Goal: Transaction & Acquisition: Book appointment/travel/reservation

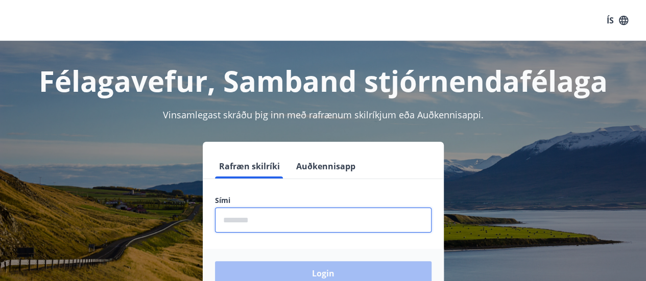
click at [254, 218] on input "phone" at bounding box center [323, 220] width 216 height 25
type input "********"
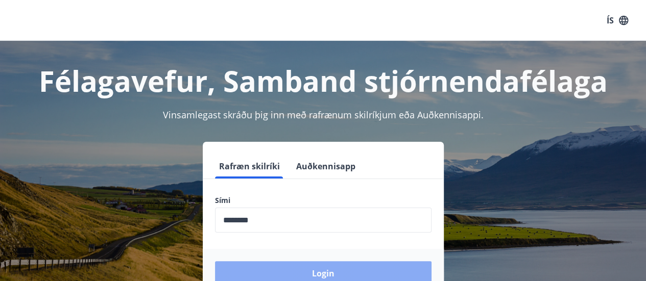
click at [293, 271] on button "Login" at bounding box center [323, 273] width 216 height 25
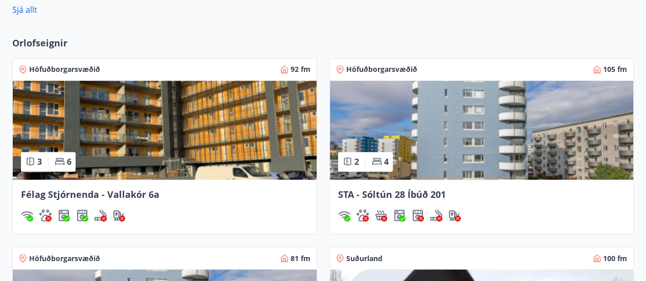
scroll to position [765, 0]
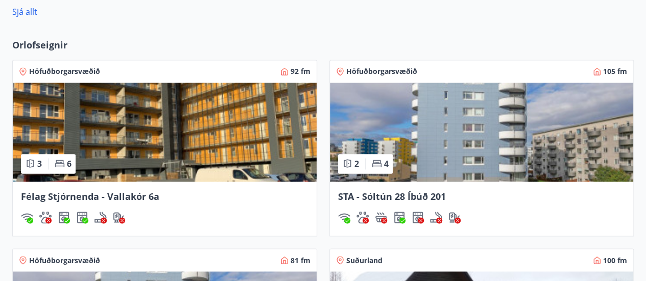
click at [502, 134] on img at bounding box center [482, 132] width 304 height 99
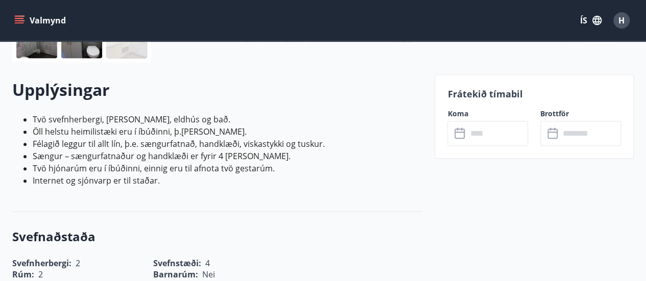
scroll to position [277, 0]
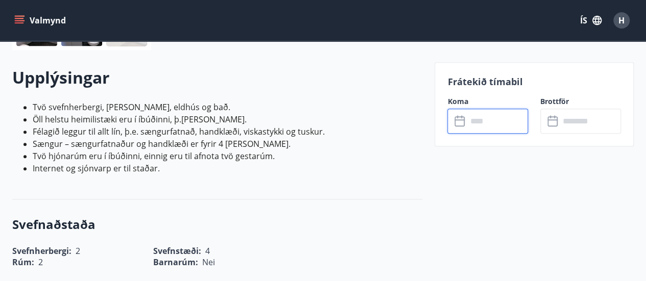
click at [473, 115] on input "text" at bounding box center [497, 121] width 61 height 25
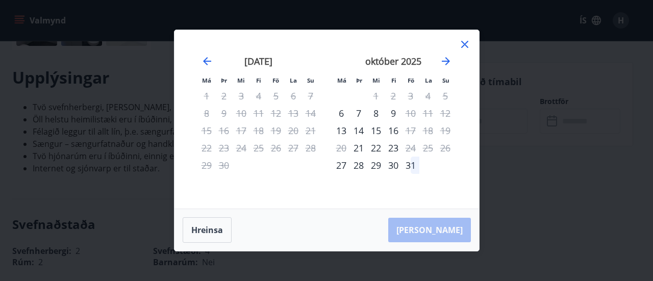
click at [467, 44] on icon at bounding box center [465, 44] width 12 height 12
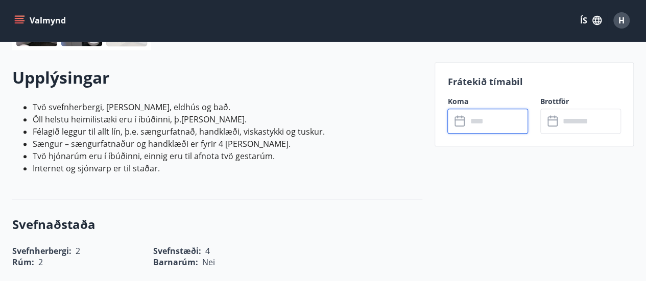
click at [505, 122] on input "text" at bounding box center [497, 121] width 61 height 25
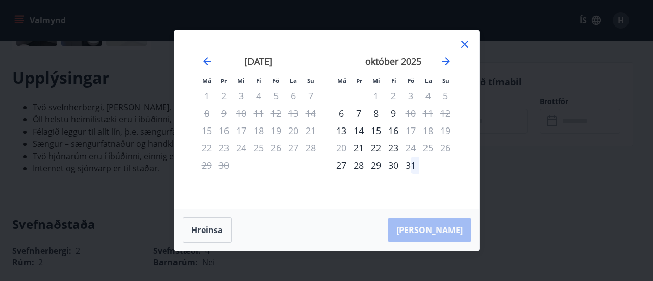
click at [466, 44] on icon at bounding box center [465, 44] width 7 height 7
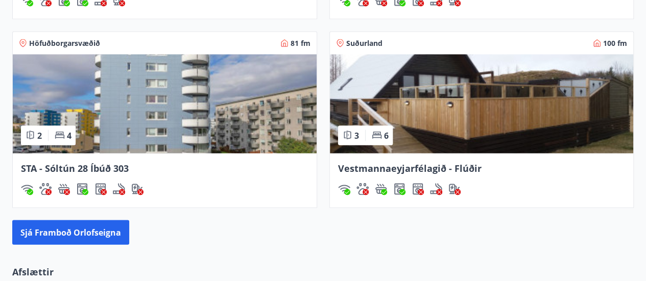
scroll to position [984, 0]
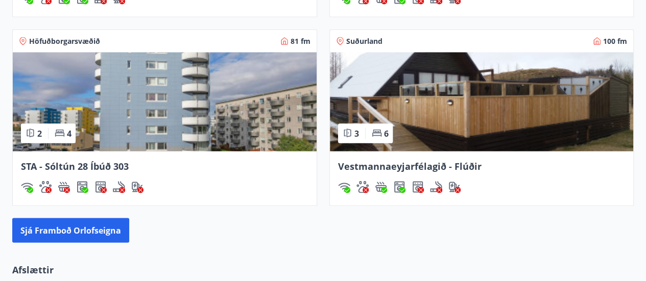
click at [183, 114] on img at bounding box center [165, 102] width 304 height 99
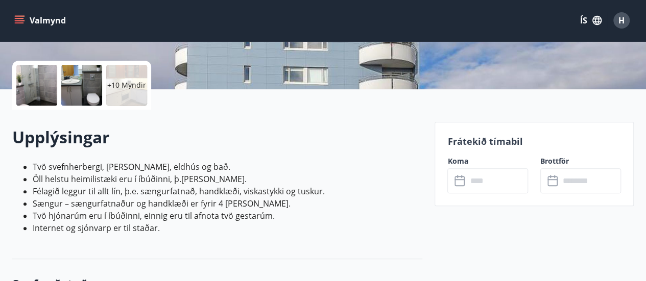
scroll to position [248, 0]
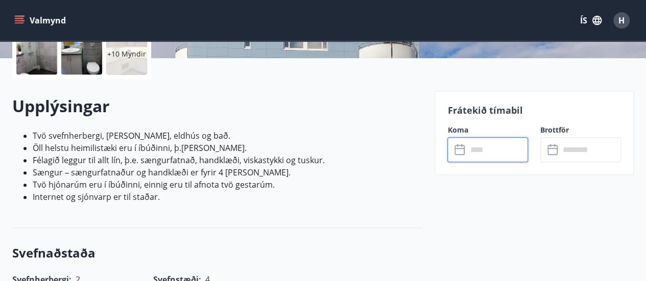
click at [479, 150] on input "text" at bounding box center [497, 149] width 61 height 25
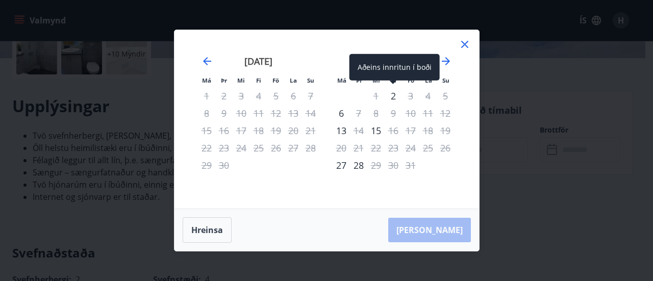
click at [393, 99] on div "2" at bounding box center [393, 95] width 17 height 17
click at [396, 99] on div "2" at bounding box center [393, 95] width 17 height 17
click at [395, 99] on div "2" at bounding box center [393, 95] width 17 height 17
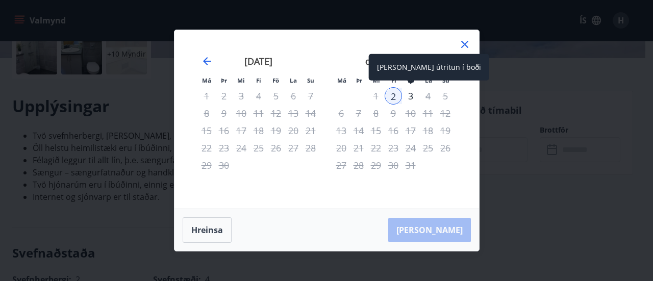
click at [411, 100] on div "3" at bounding box center [410, 95] width 17 height 17
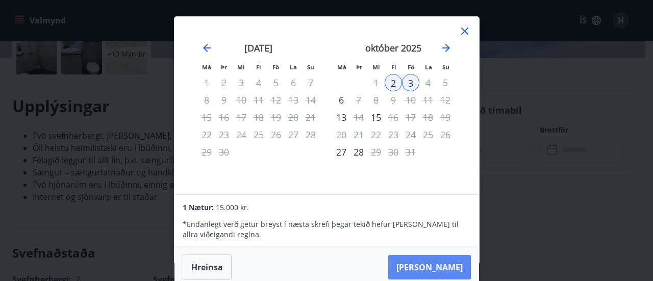
click at [449, 264] on button "Taka Frá" at bounding box center [430, 267] width 83 height 25
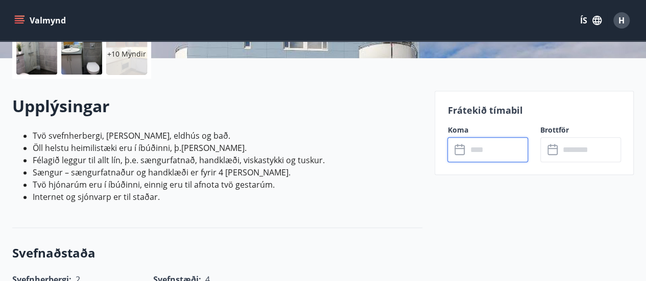
type input "******"
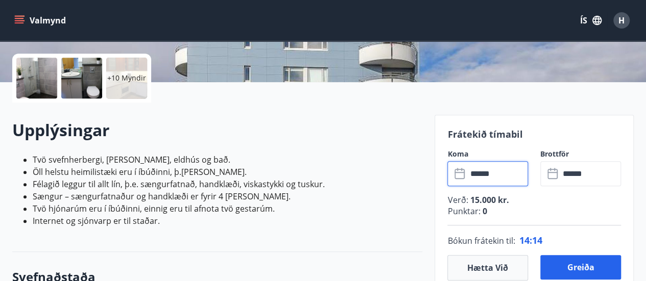
scroll to position [246, 0]
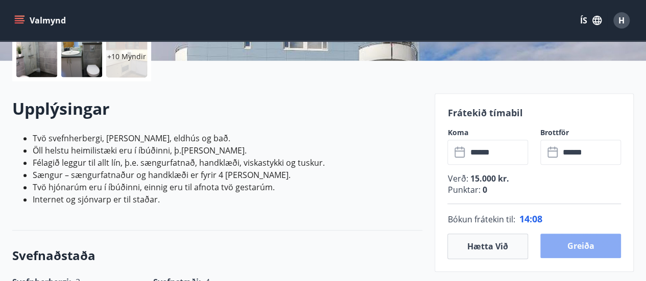
click at [588, 248] on button "Greiða" at bounding box center [580, 246] width 81 height 25
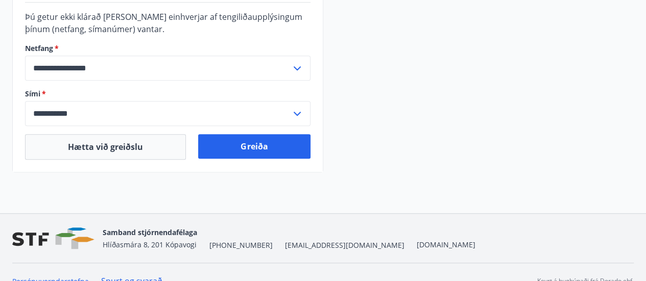
scroll to position [367, 0]
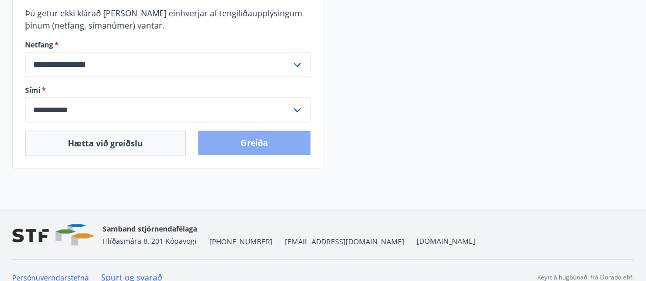
click at [256, 138] on button "Greiða" at bounding box center [254, 143] width 112 height 25
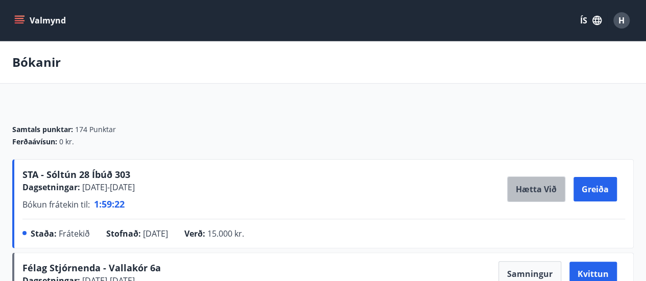
click at [541, 190] on button "Hætta við" at bounding box center [536, 190] width 58 height 26
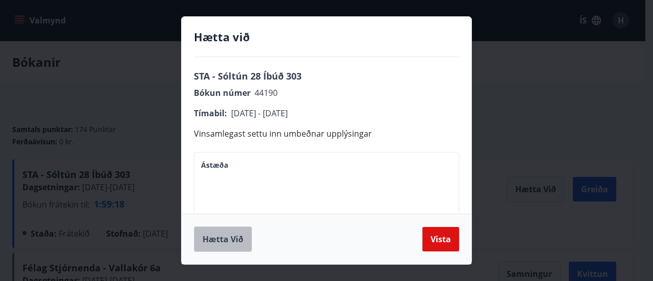
click at [237, 237] on button "Hætta við" at bounding box center [223, 240] width 58 height 26
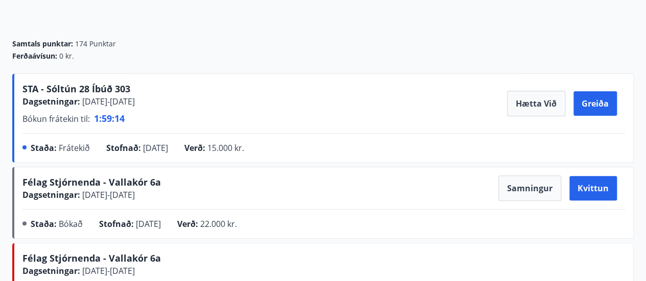
scroll to position [89, 0]
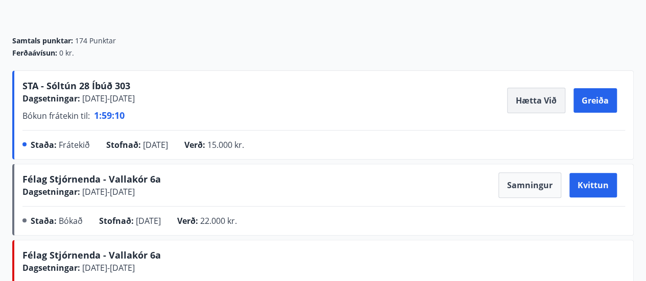
click at [534, 99] on button "Hætta við" at bounding box center [536, 101] width 58 height 26
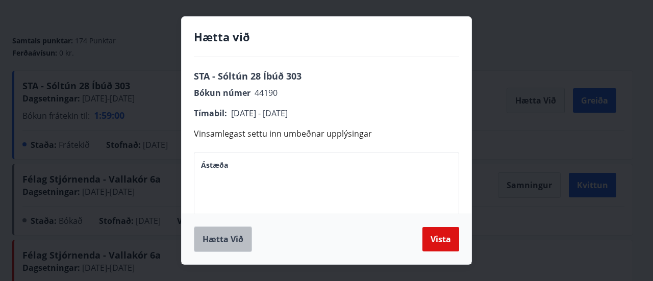
click at [219, 238] on button "Hætta við" at bounding box center [223, 240] width 58 height 26
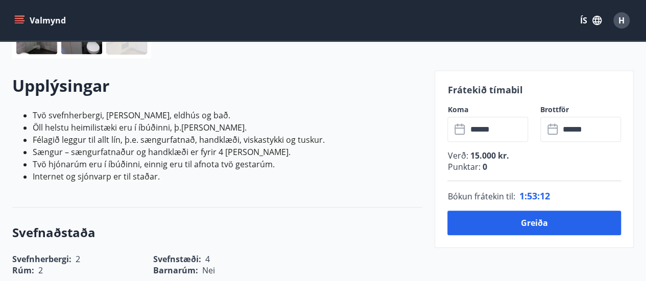
scroll to position [261, 0]
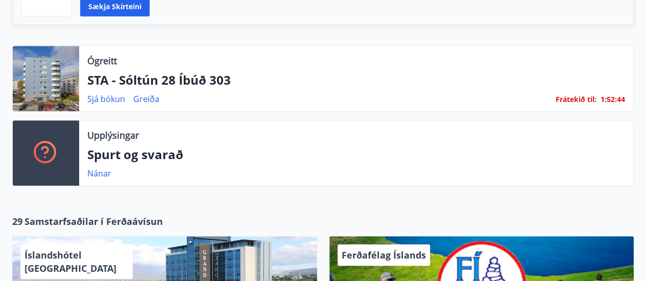
scroll to position [330, 0]
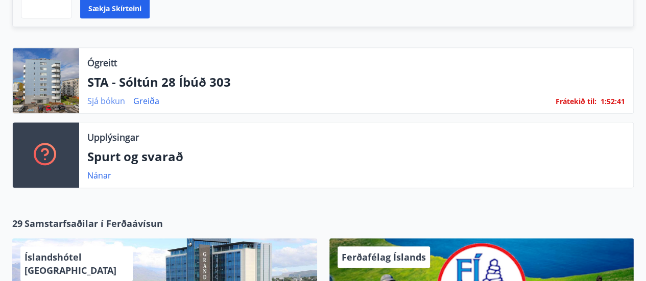
click at [106, 102] on link "Sjá bókun" at bounding box center [106, 100] width 38 height 11
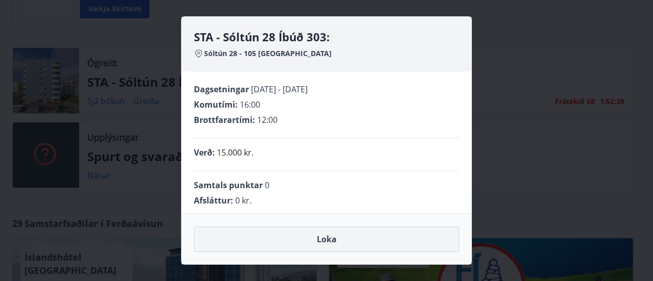
click at [338, 239] on button "Loka" at bounding box center [326, 240] width 265 height 26
